Goal: Task Accomplishment & Management: Use online tool/utility

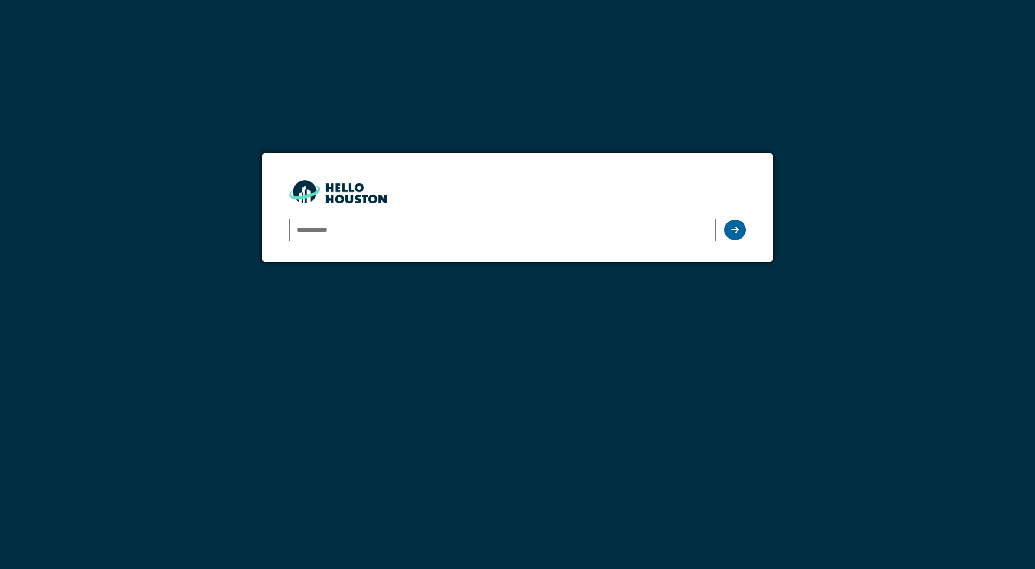
type input "**********"
click at [729, 228] on div at bounding box center [735, 230] width 22 height 21
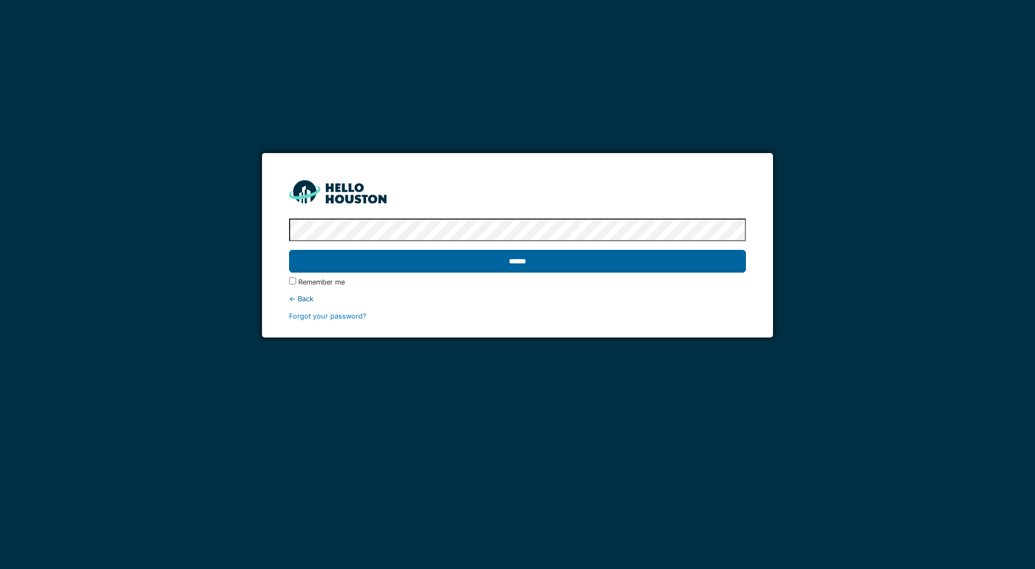
click at [490, 263] on input "******" at bounding box center [517, 261] width 456 height 23
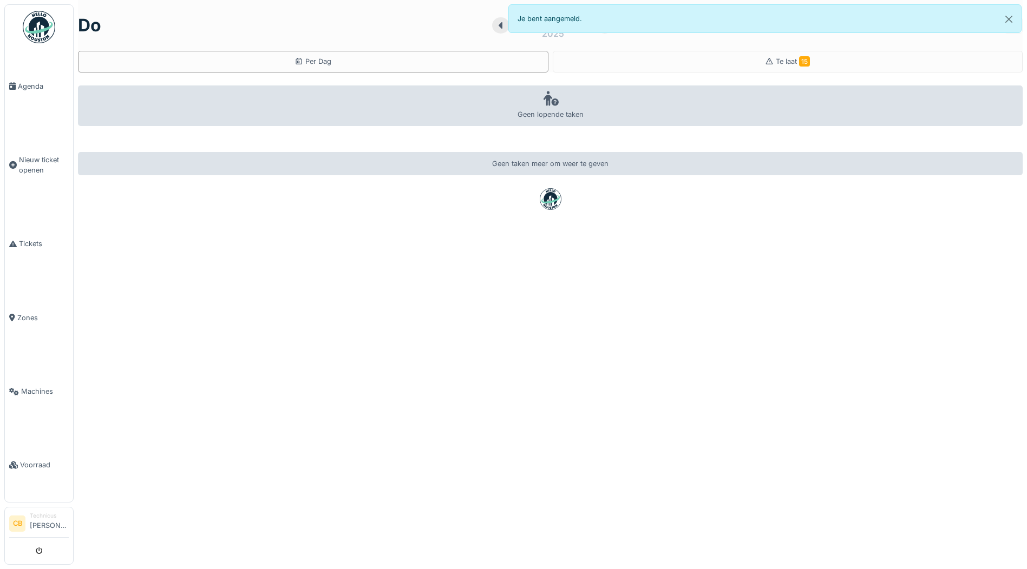
click at [37, 20] on img at bounding box center [39, 27] width 32 height 32
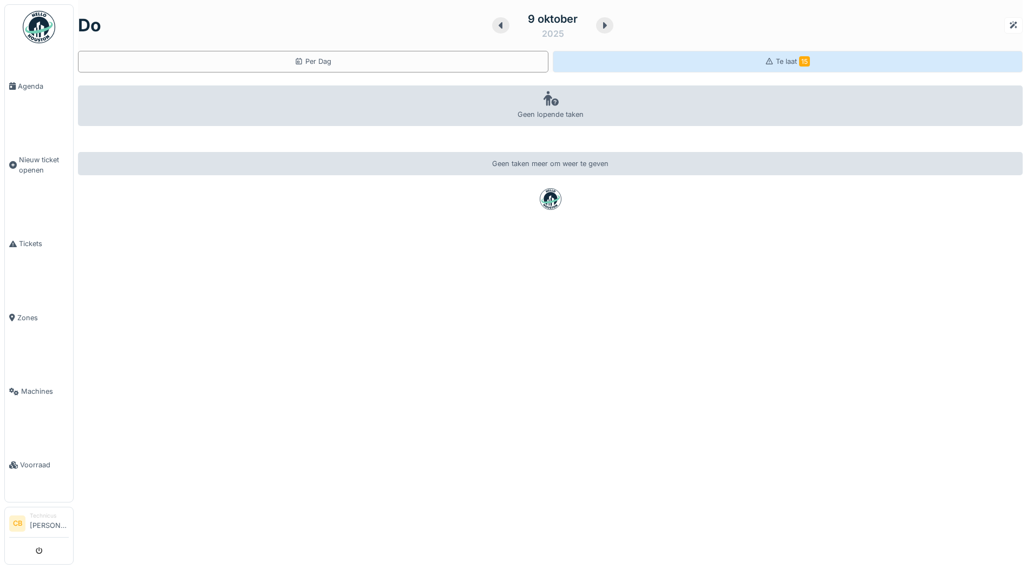
click at [777, 59] on span "Te laat 15" at bounding box center [792, 61] width 34 height 8
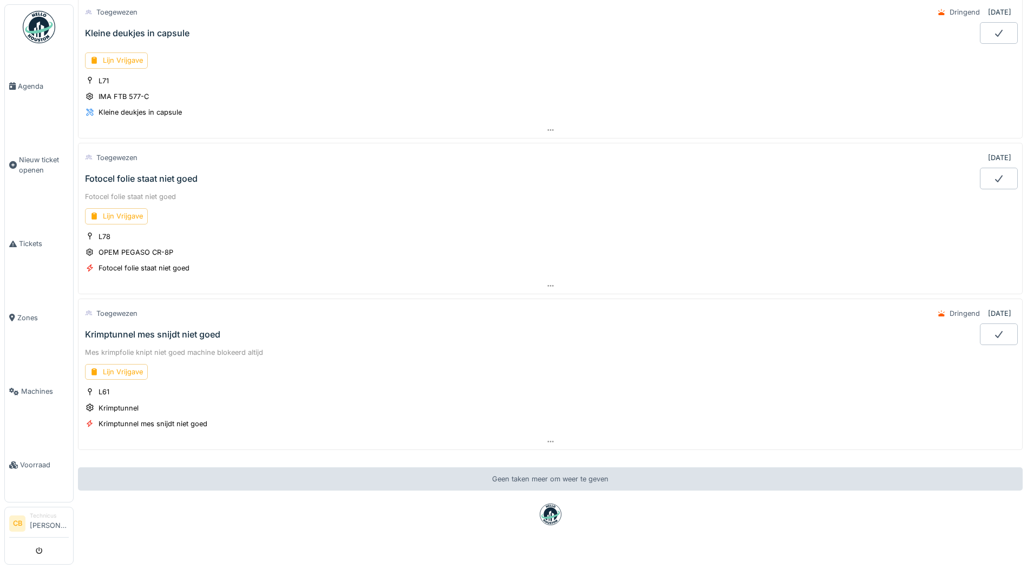
scroll to position [1927, 0]
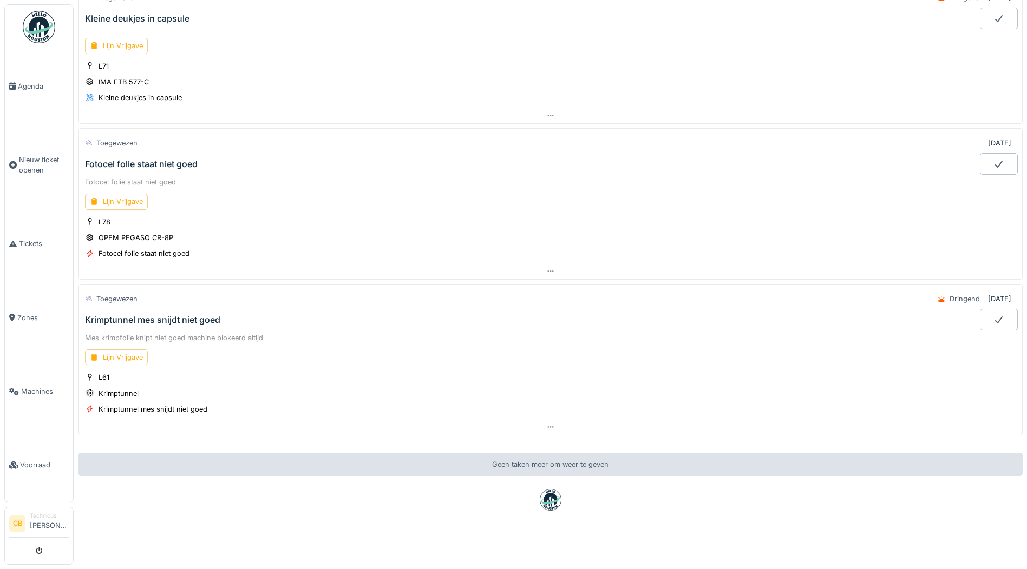
click at [36, 28] on img at bounding box center [39, 27] width 32 height 32
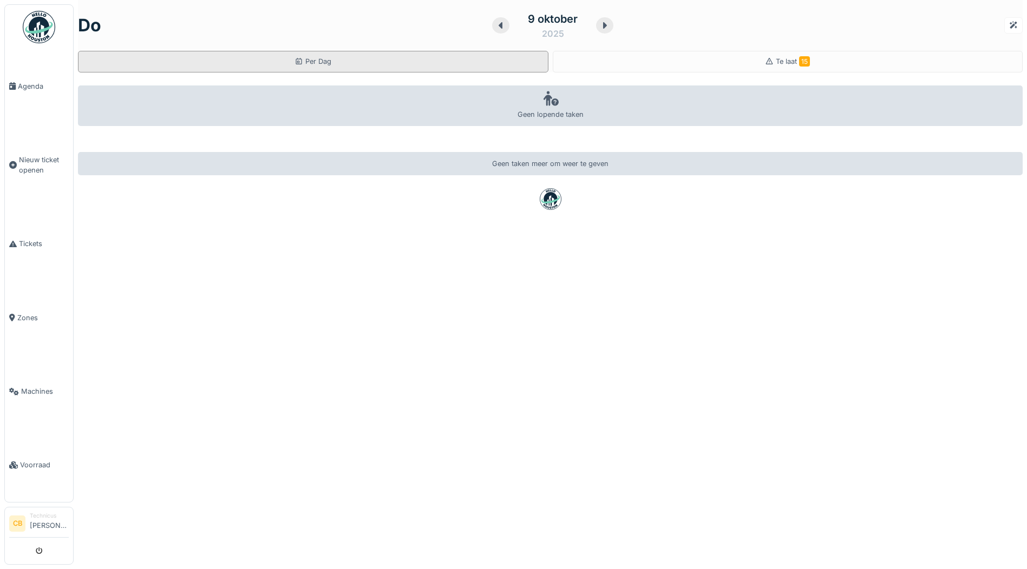
click at [279, 58] on div "Per Dag" at bounding box center [313, 62] width 470 height 22
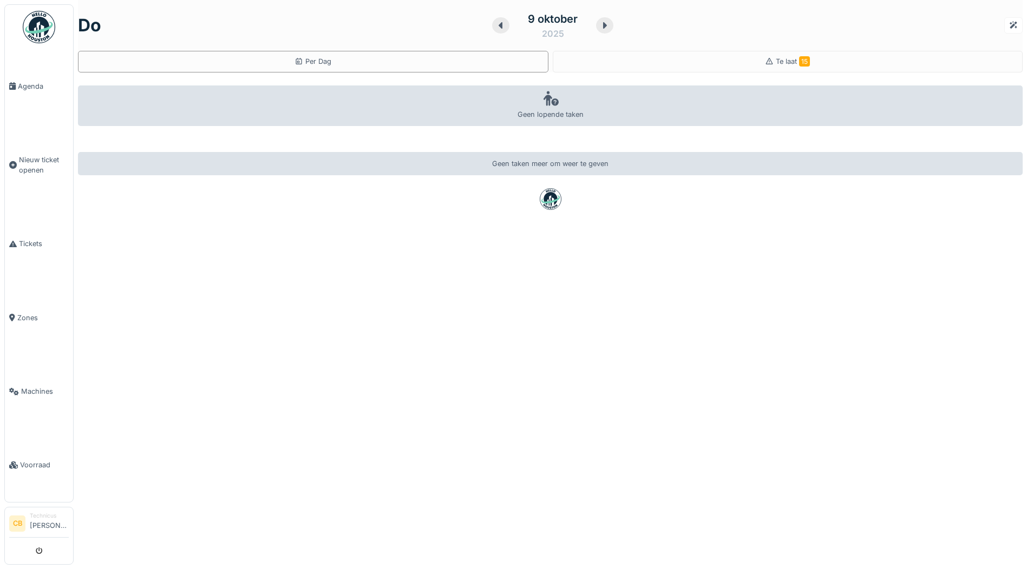
click at [31, 25] on img at bounding box center [39, 27] width 32 height 32
click at [32, 239] on span "Tickets" at bounding box center [44, 244] width 50 height 10
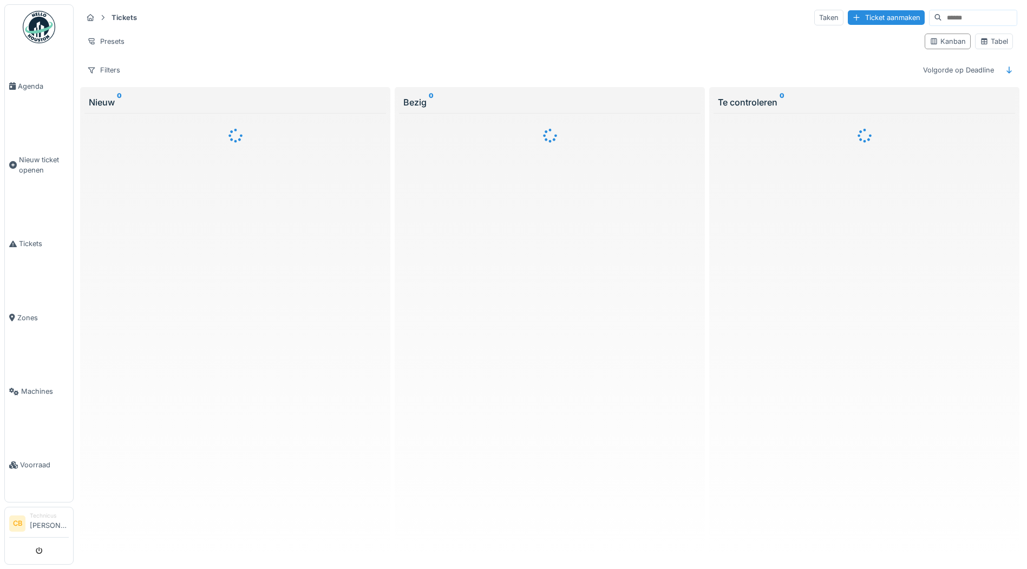
click at [37, 22] on img at bounding box center [39, 27] width 32 height 32
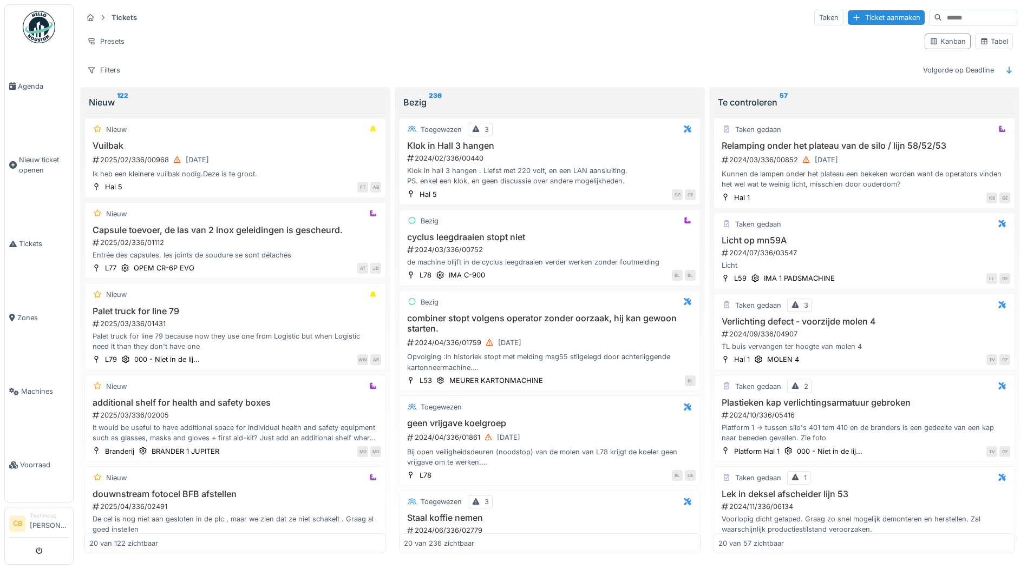
click at [43, 30] on img at bounding box center [39, 27] width 32 height 32
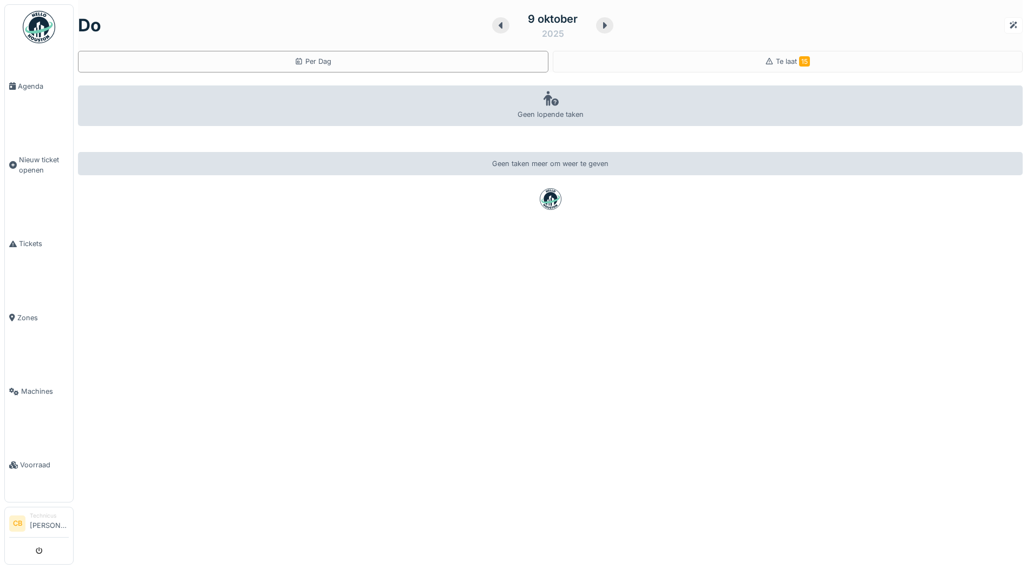
click at [36, 21] on img at bounding box center [39, 27] width 32 height 32
click at [42, 519] on li "Technicus [PERSON_NAME]" at bounding box center [49, 523] width 39 height 23
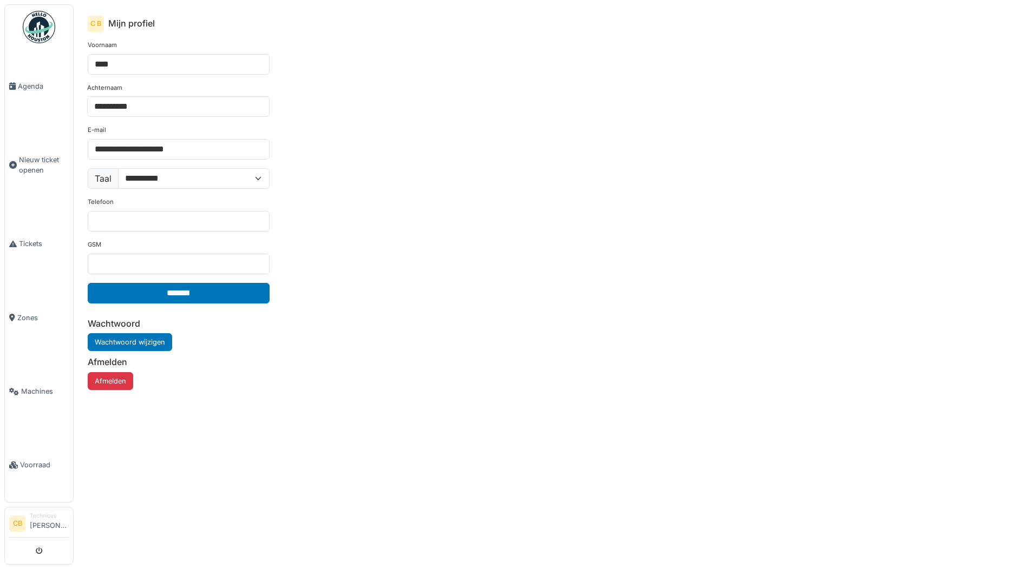
click at [47, 30] on img at bounding box center [39, 27] width 32 height 32
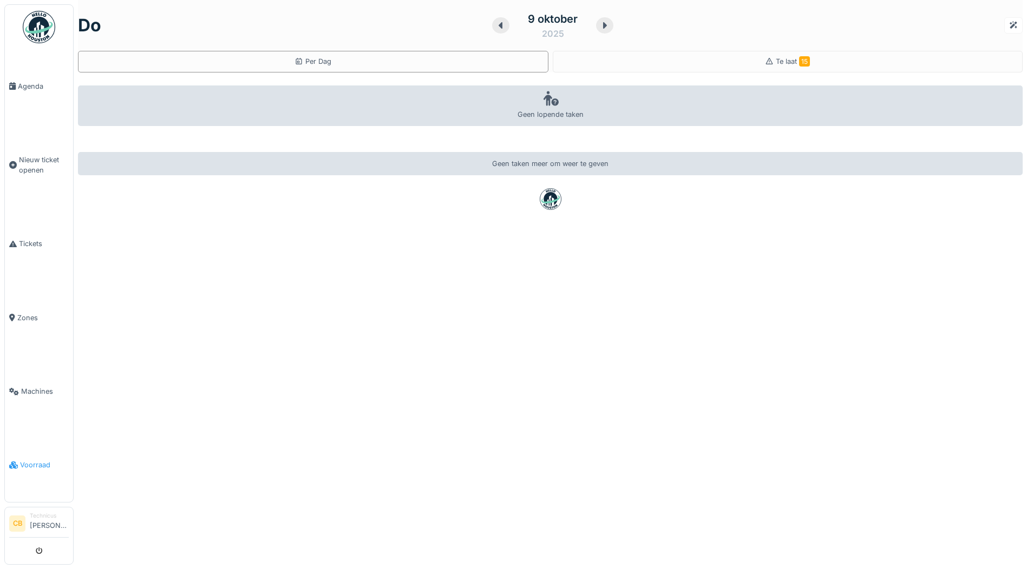
click at [39, 460] on span "Voorraad" at bounding box center [44, 465] width 49 height 10
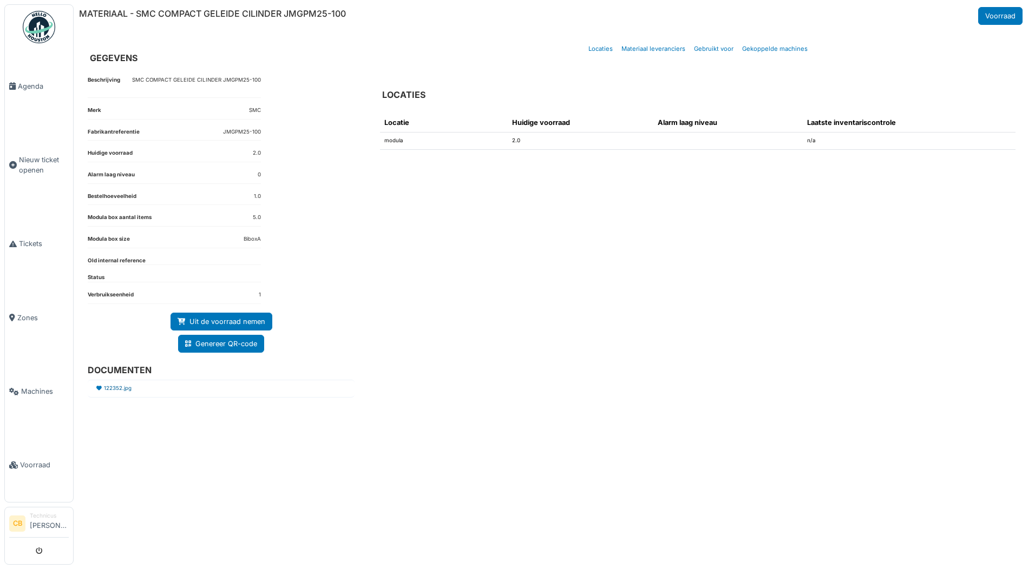
click at [123, 388] on link "122352.jpg" at bounding box center [118, 389] width 28 height 8
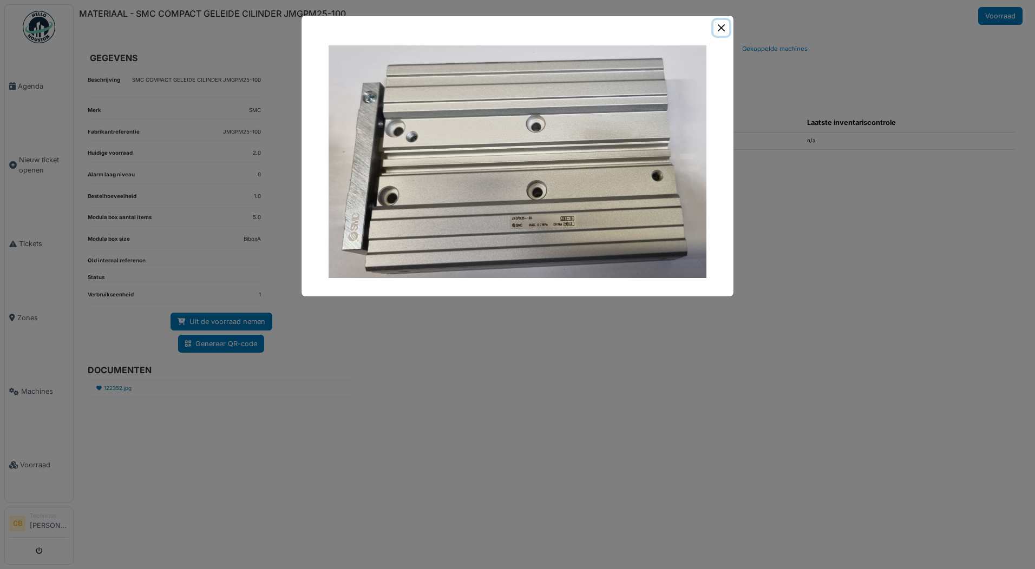
click at [722, 26] on button "Close" at bounding box center [721, 28] width 16 height 16
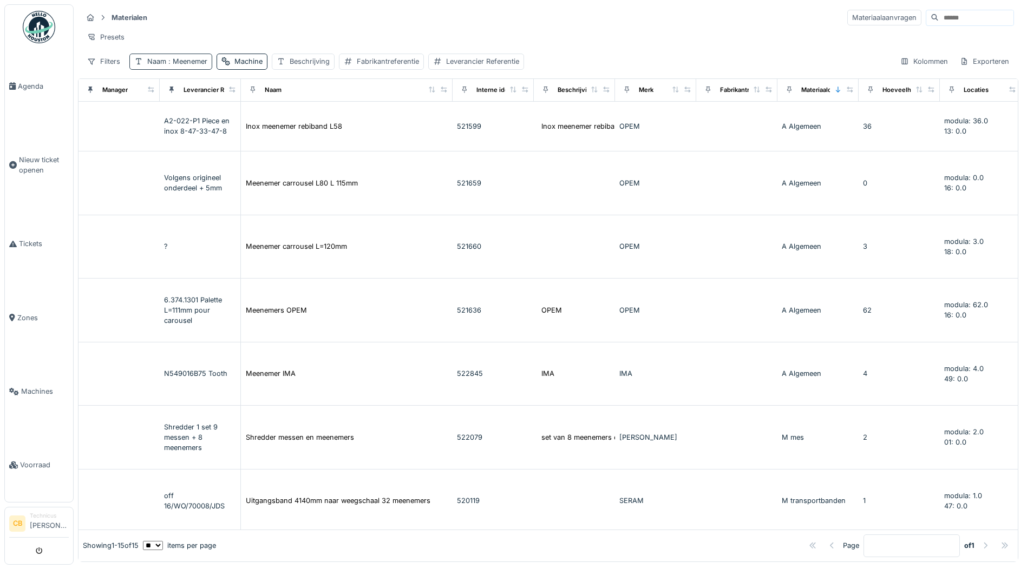
click at [198, 64] on div "Naam : Meenemer" at bounding box center [177, 61] width 60 height 10
click at [201, 118] on input "********" at bounding box center [189, 121] width 110 height 23
type input "*"
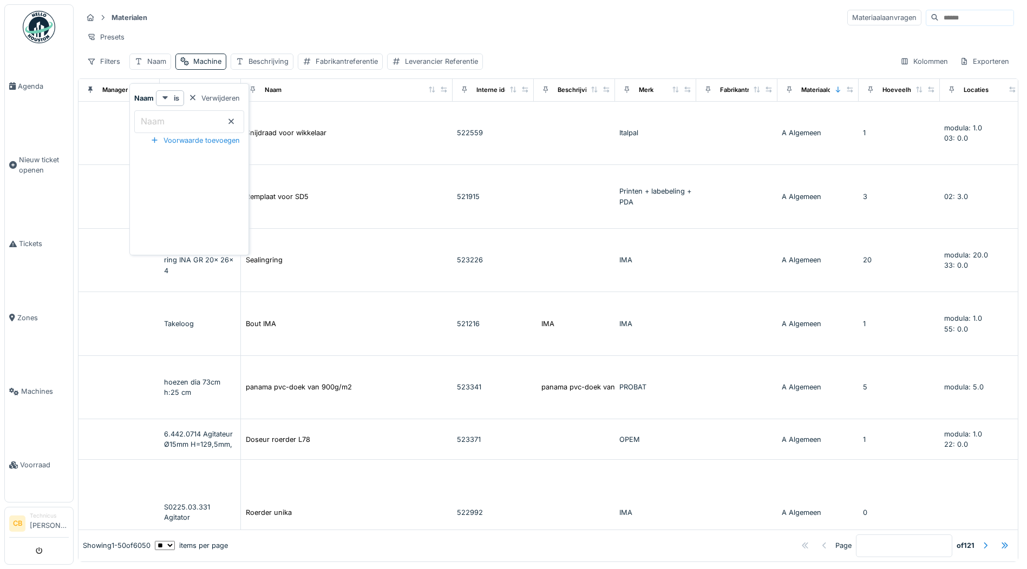
click at [261, 30] on div "Presets" at bounding box center [547, 37] width 931 height 16
click at [146, 69] on div "Naam" at bounding box center [150, 62] width 42 height 16
click at [159, 66] on div "Naam" at bounding box center [156, 61] width 19 height 10
click at [157, 67] on div "Naam" at bounding box center [156, 61] width 19 height 10
click at [150, 66] on div "Naam" at bounding box center [156, 61] width 19 height 10
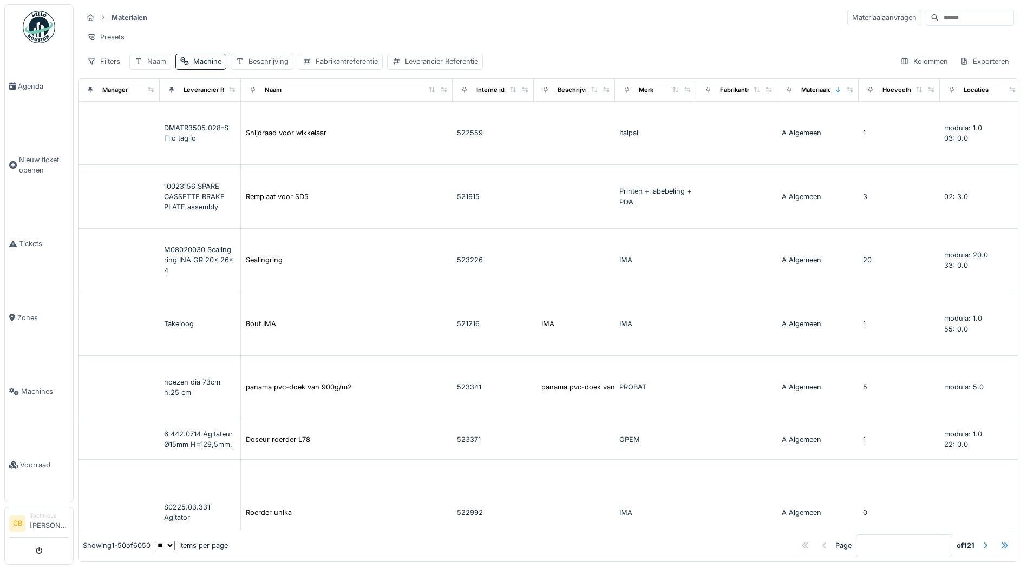
click at [150, 66] on div "Naam" at bounding box center [156, 61] width 19 height 10
click at [168, 123] on input "Naam" at bounding box center [189, 121] width 110 height 23
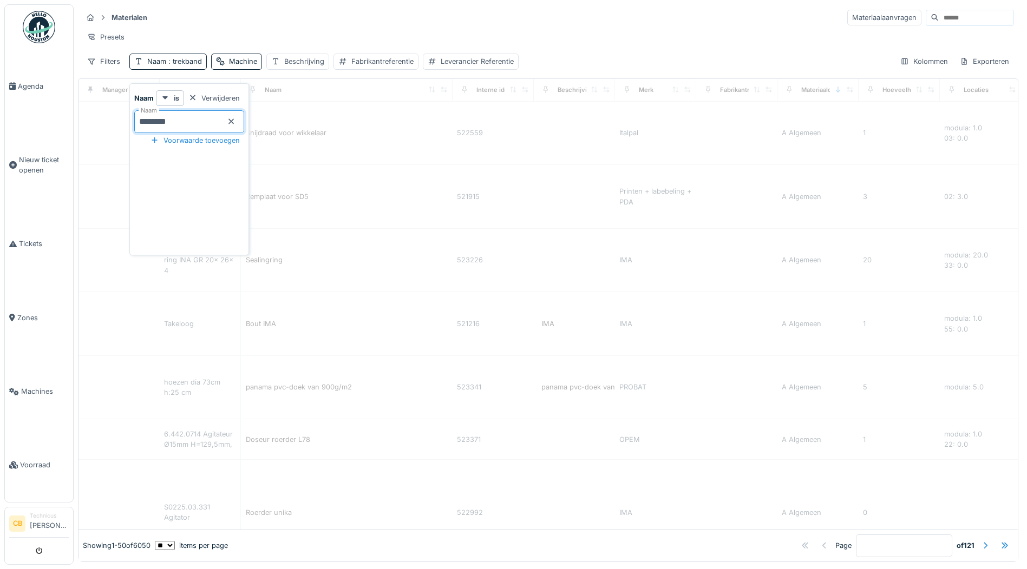
type input "********"
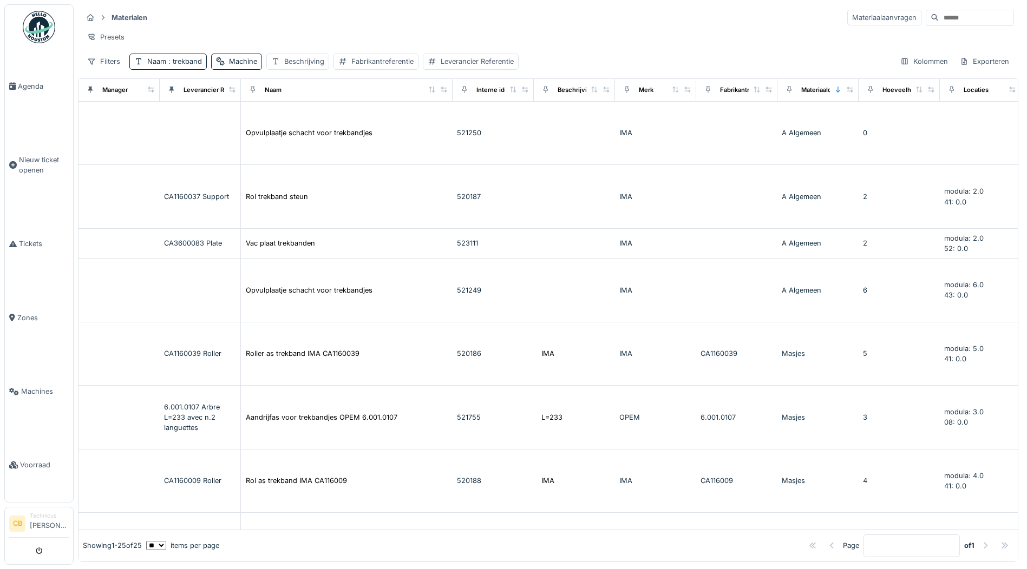
click at [348, 18] on div "Materialen Materiaalaanvragen" at bounding box center [547, 18] width 931 height 18
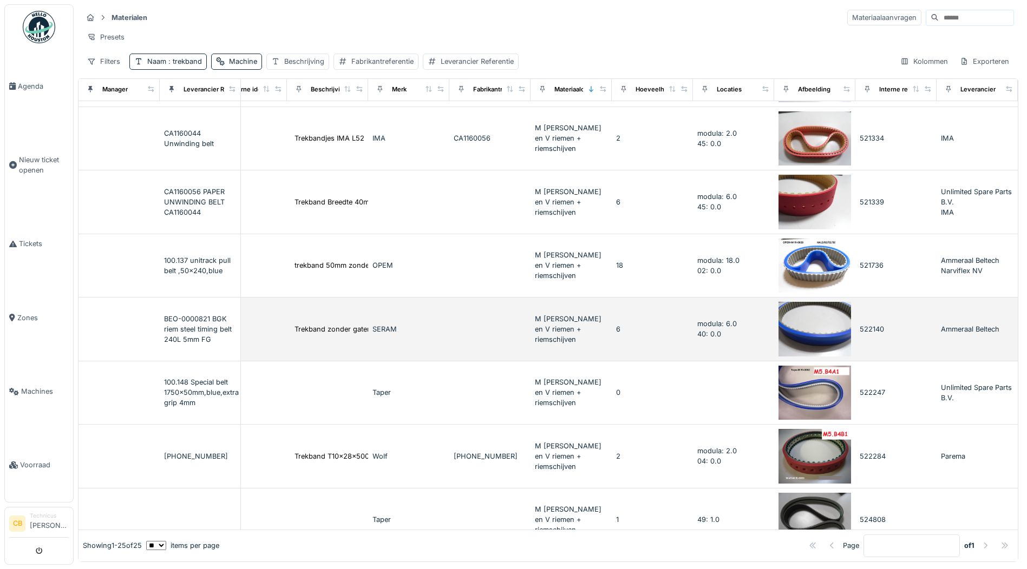
scroll to position [703, 271]
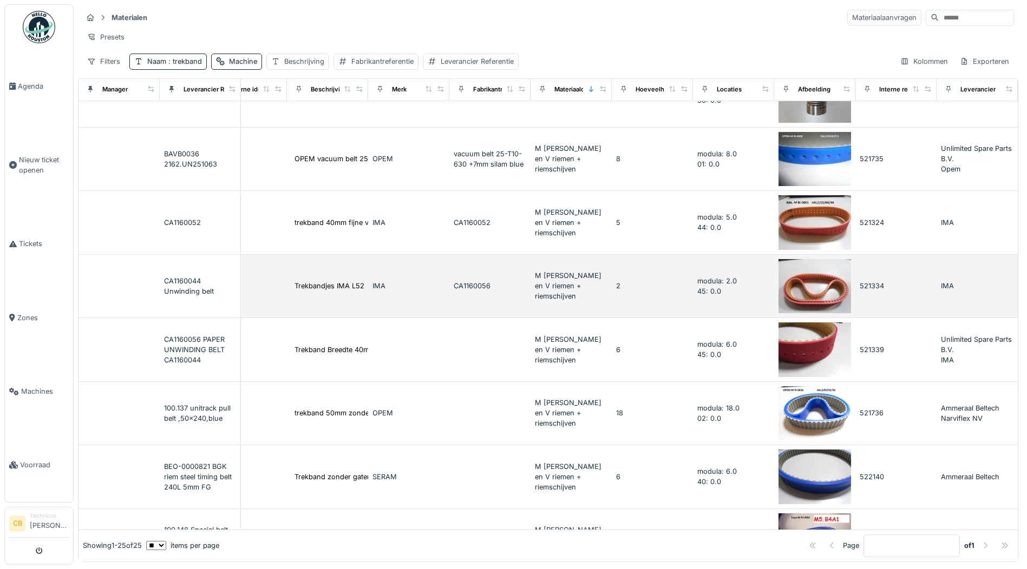
click at [788, 288] on img at bounding box center [814, 286] width 73 height 55
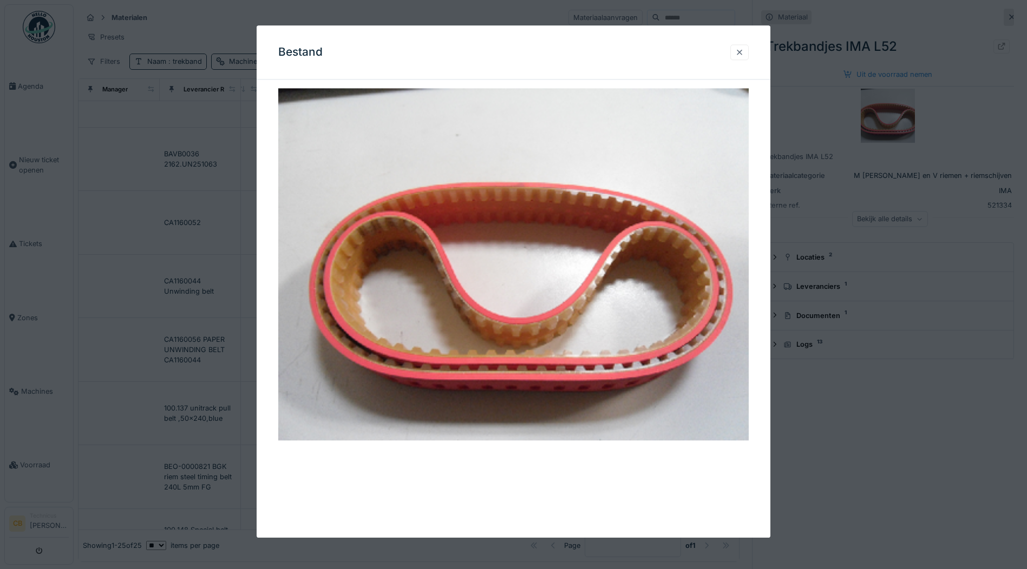
click at [742, 51] on div at bounding box center [739, 52] width 9 height 10
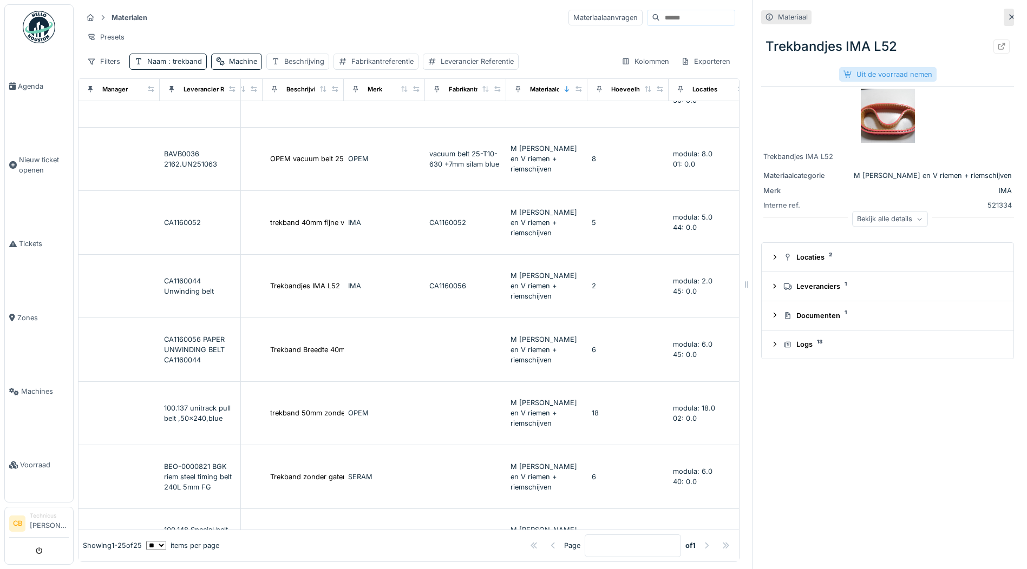
click at [865, 73] on div "Uit de voorraad nemen" at bounding box center [887, 74] width 97 height 15
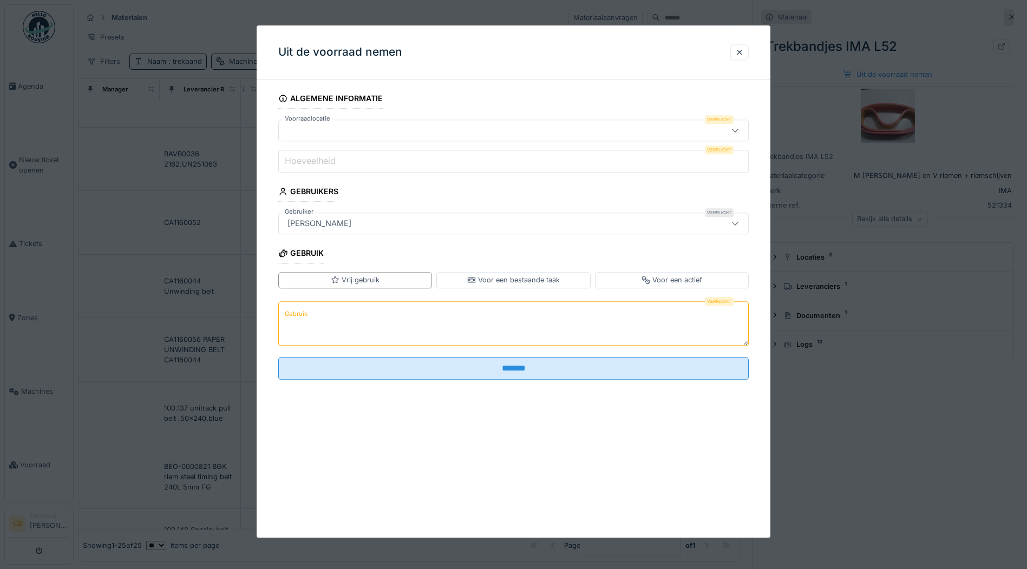
click at [738, 127] on icon at bounding box center [735, 130] width 9 height 7
click at [739, 130] on icon at bounding box center [735, 130] width 9 height 7
click at [741, 49] on div at bounding box center [739, 52] width 9 height 10
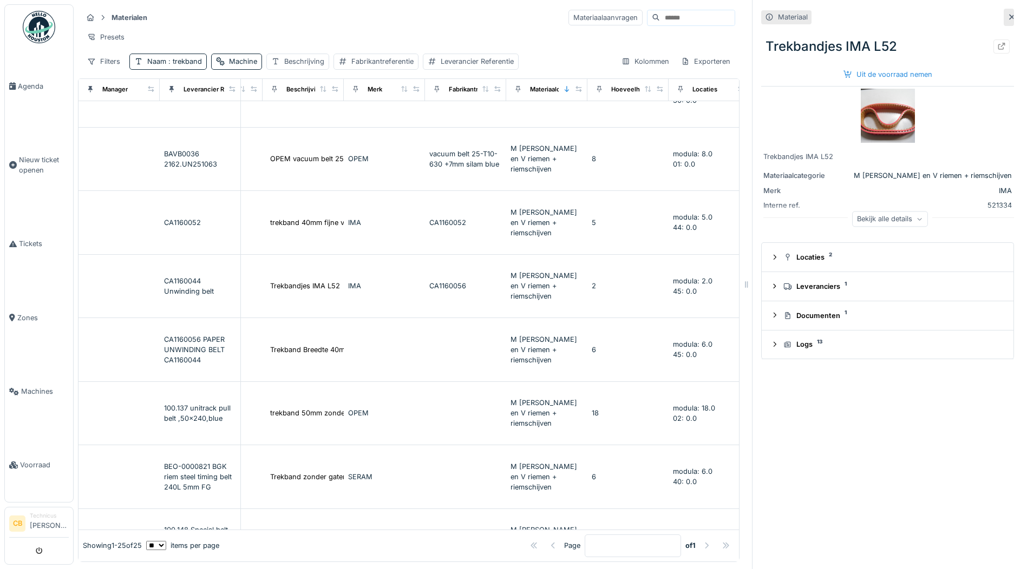
click at [1007, 16] on icon at bounding box center [1011, 17] width 9 height 7
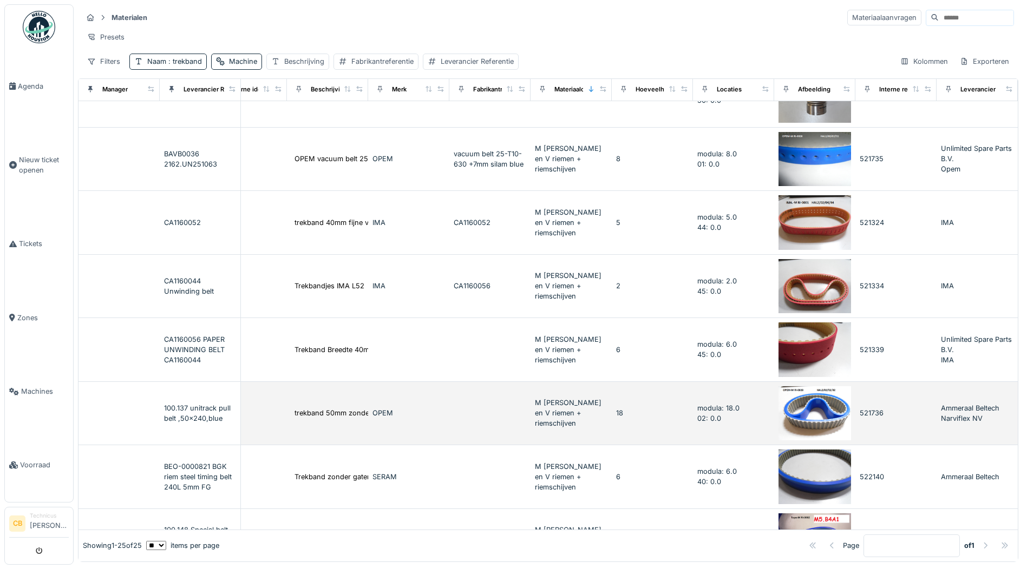
click at [787, 411] on img at bounding box center [814, 413] width 73 height 55
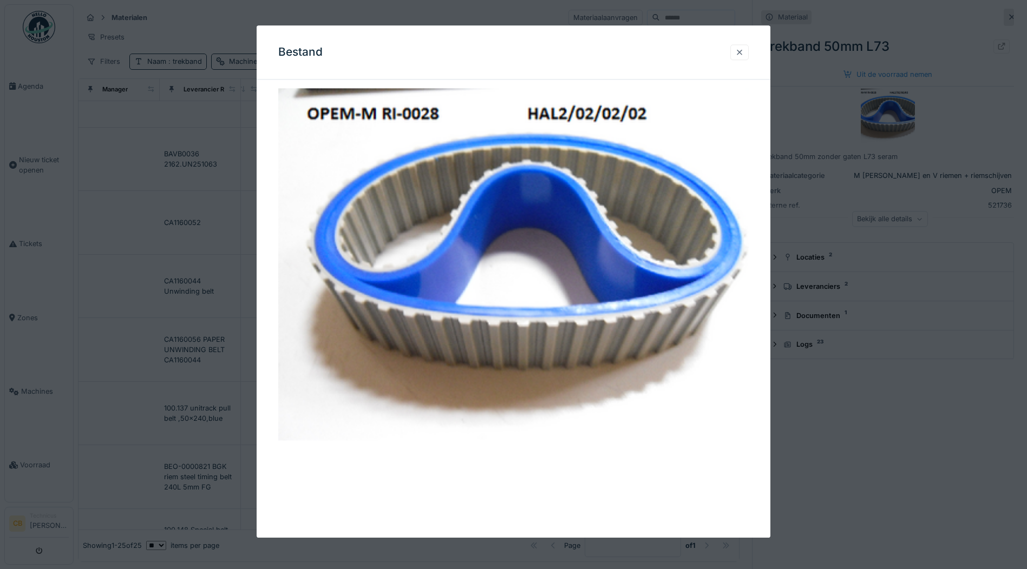
click at [742, 50] on div at bounding box center [739, 52] width 9 height 10
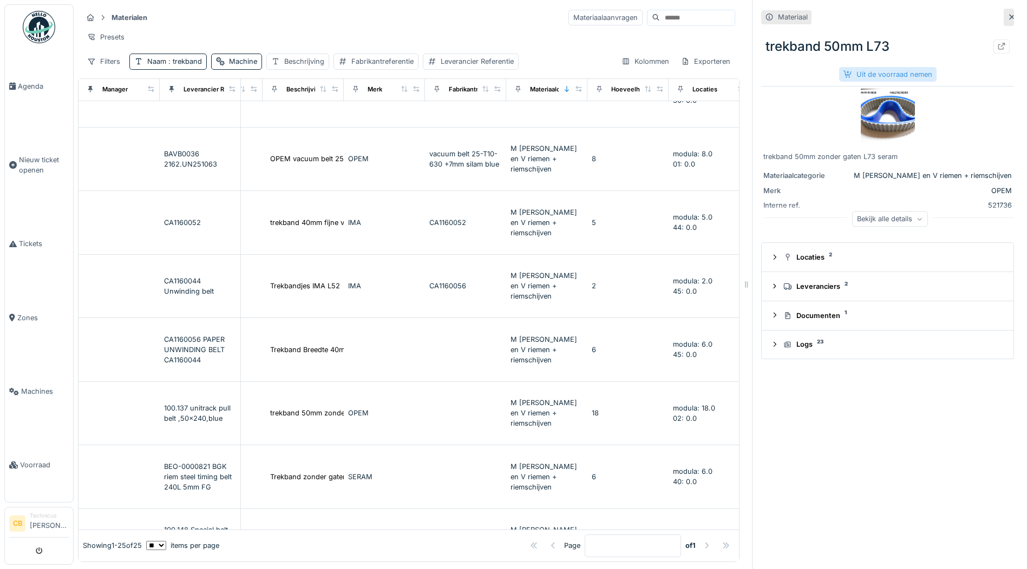
click at [892, 72] on div "Uit de voorraad nemen" at bounding box center [887, 74] width 97 height 15
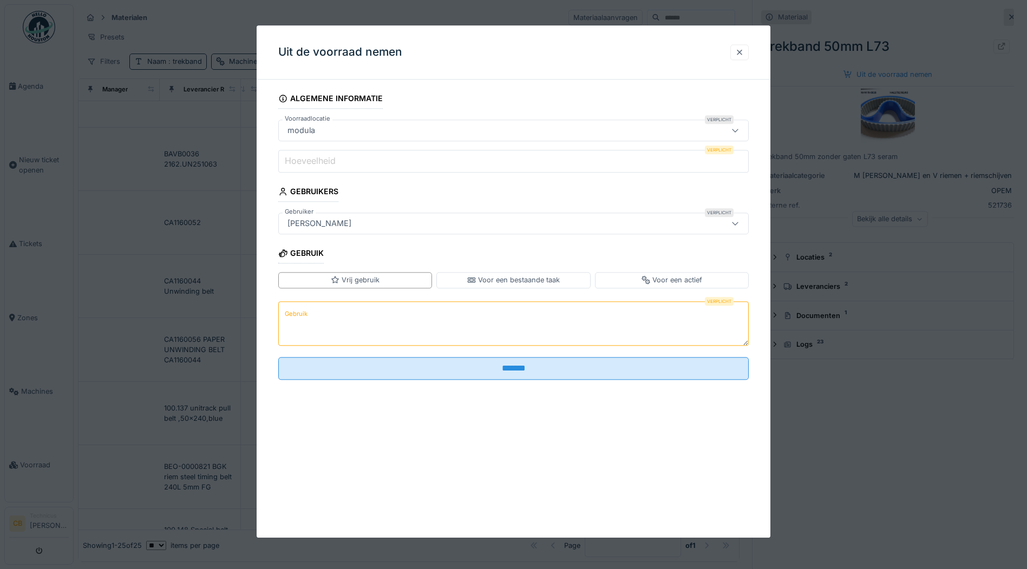
click at [742, 50] on div at bounding box center [739, 52] width 9 height 10
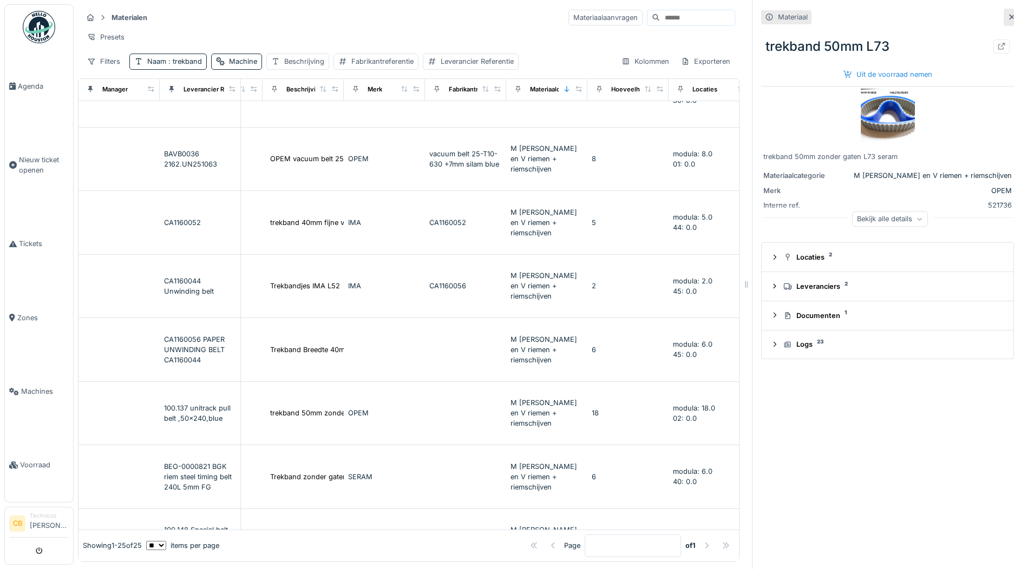
click at [1007, 16] on icon at bounding box center [1011, 17] width 9 height 7
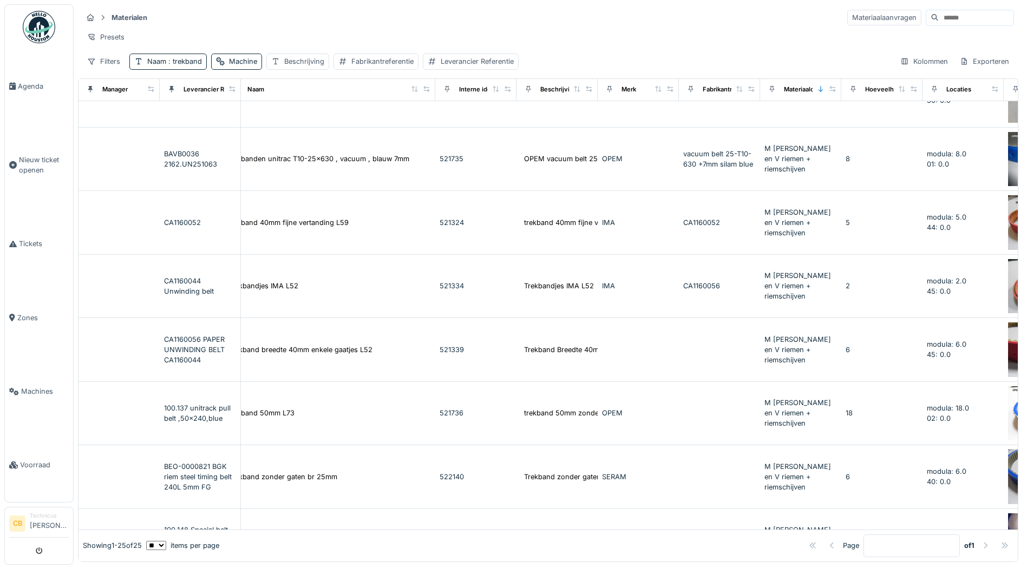
scroll to position [703, 0]
